Goal: Information Seeking & Learning: Understand process/instructions

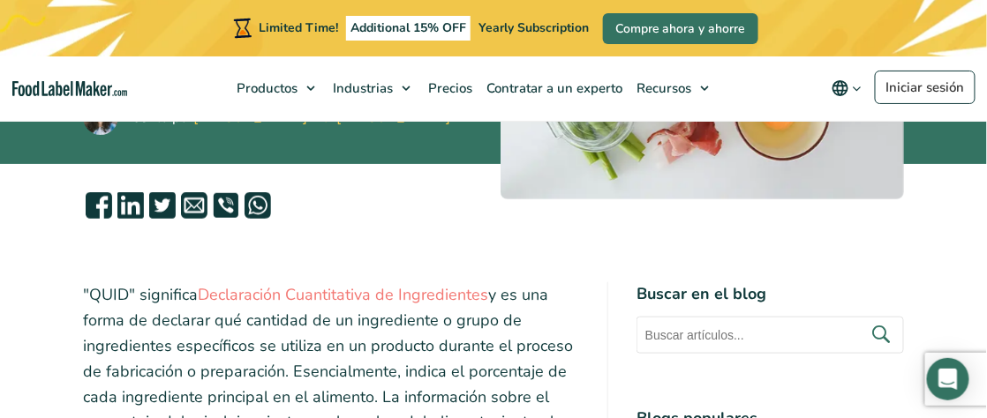
scroll to position [353, 0]
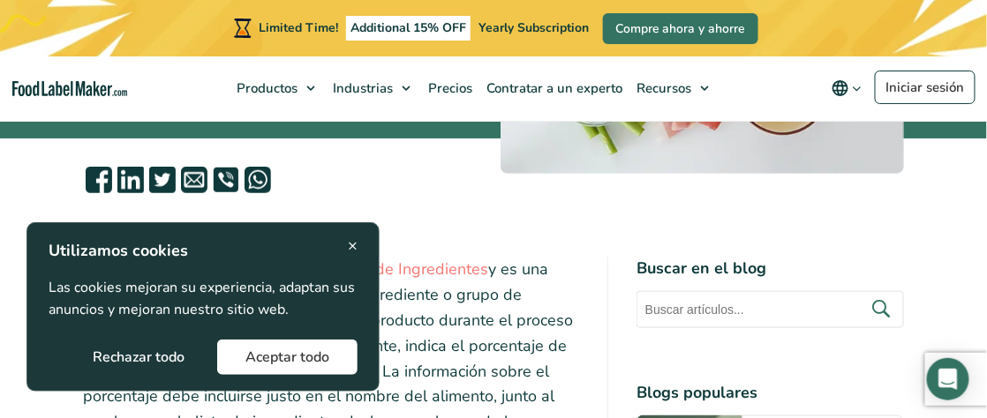
click at [351, 244] on span "×" at bounding box center [353, 246] width 10 height 24
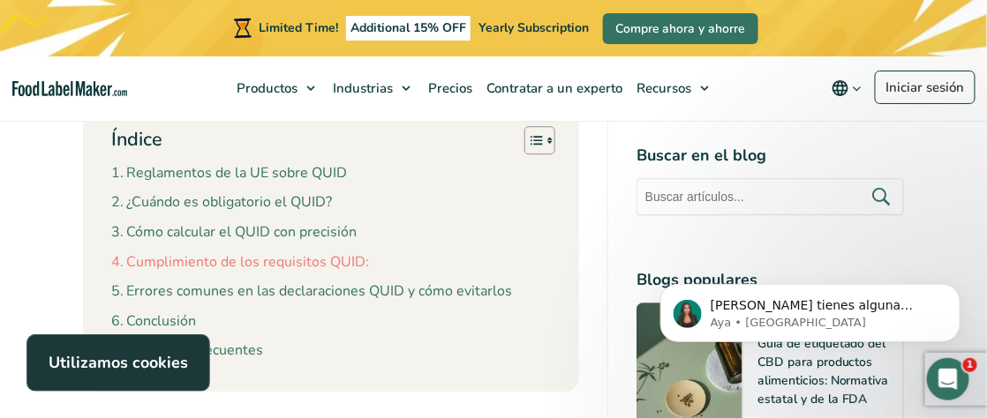
scroll to position [0, 0]
click at [270, 252] on link "Cumplimiento de los requisitos QUID:" at bounding box center [240, 263] width 258 height 23
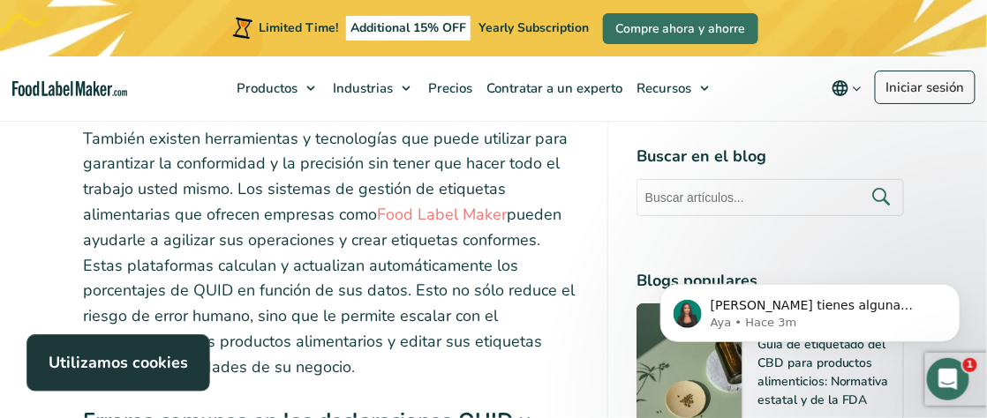
scroll to position [6736, 0]
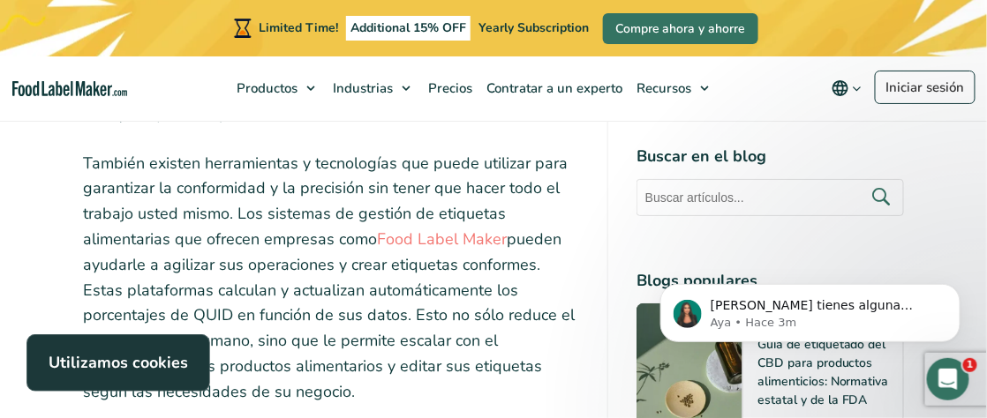
drag, startPoint x: 324, startPoint y: 163, endPoint x: 332, endPoint y: 181, distance: 19.4
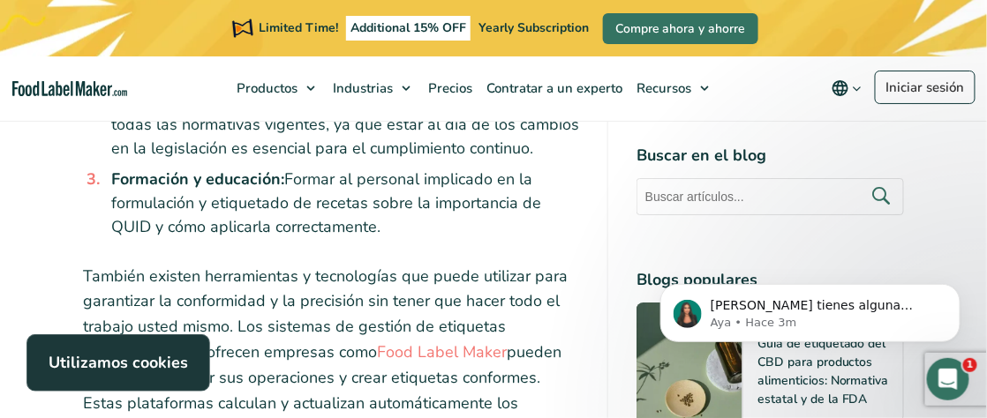
scroll to position [6647, 0]
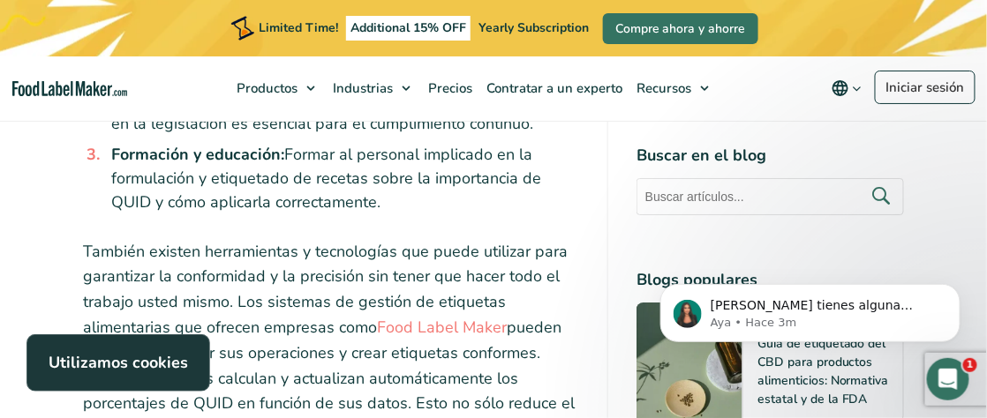
drag, startPoint x: 106, startPoint y: 146, endPoint x: 613, endPoint y: 327, distance: 538.8
copy ul "Cálculo erróneo del peso de los ingredientes tras la transformación: A menudo, …"
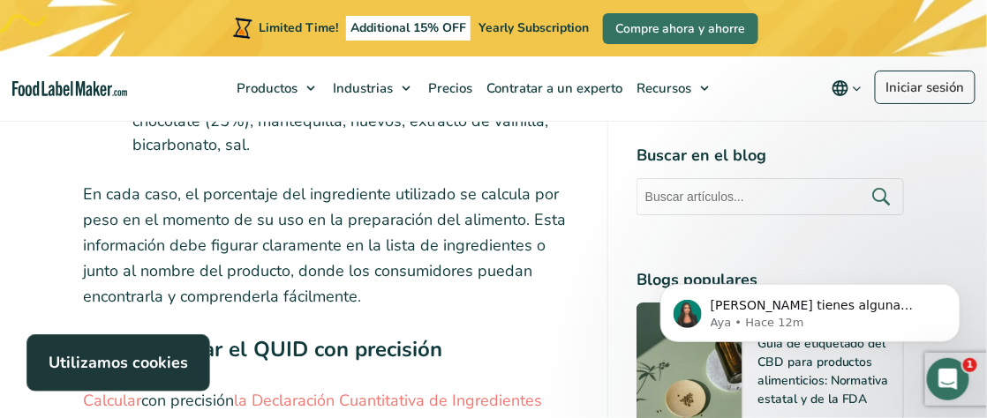
scroll to position [4794, 0]
